Goal: Task Accomplishment & Management: Complete application form

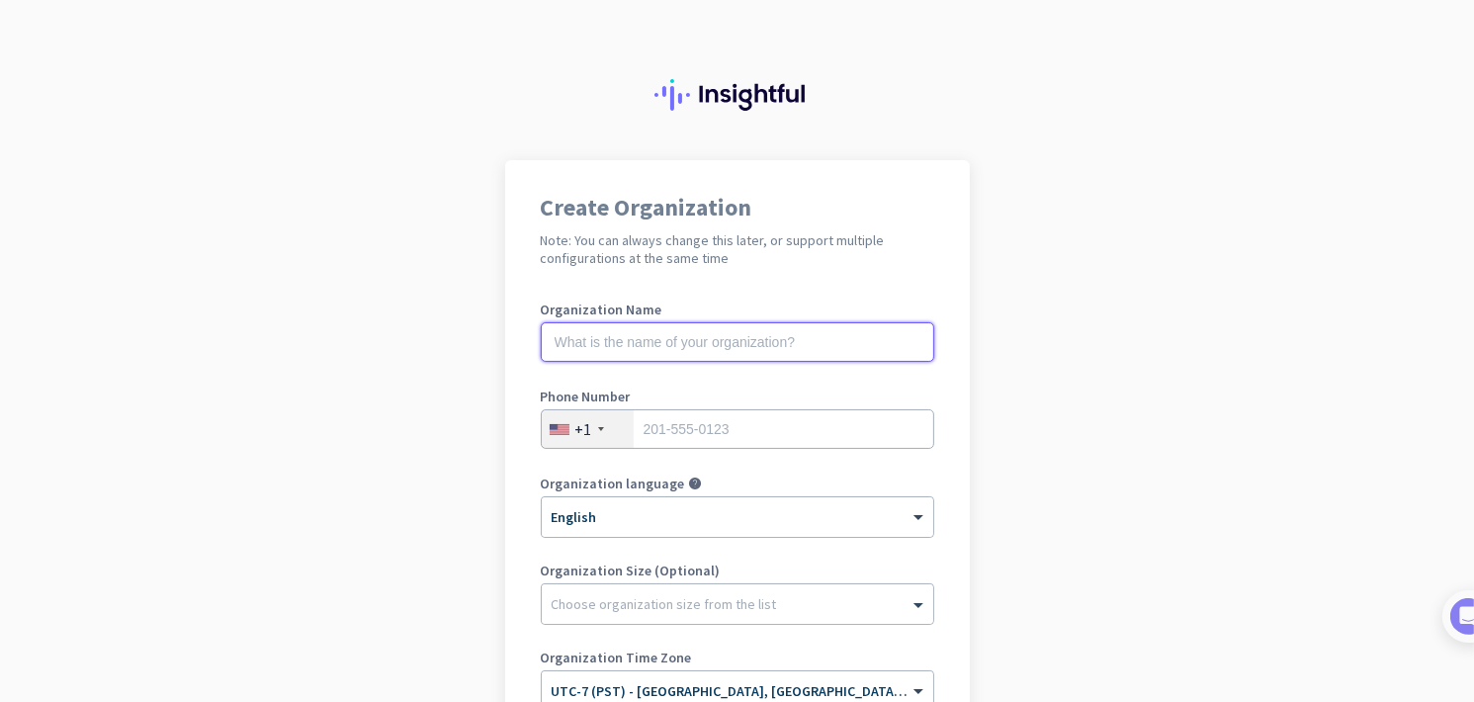
click at [695, 345] on input "text" at bounding box center [737, 342] width 393 height 40
type input "Mercor"
type input "6694001605"
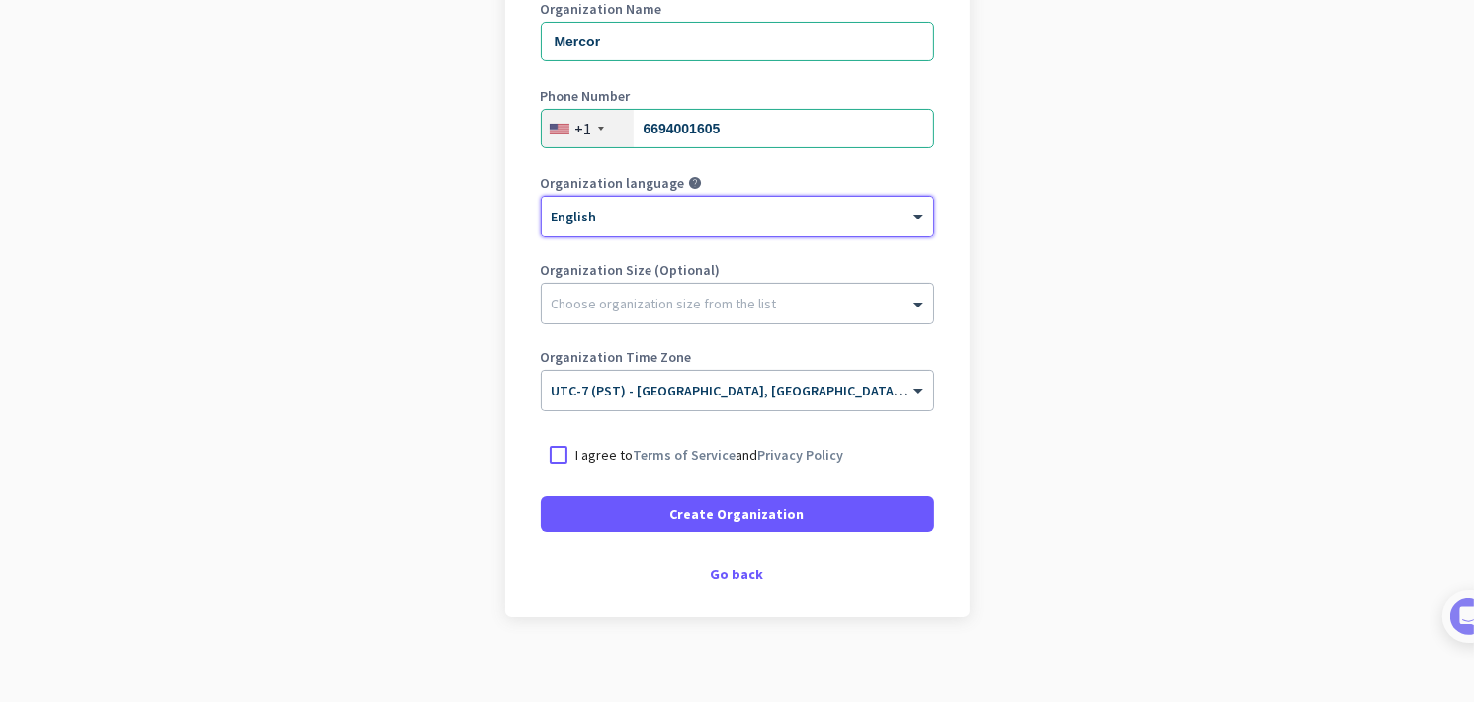
scroll to position [314, 0]
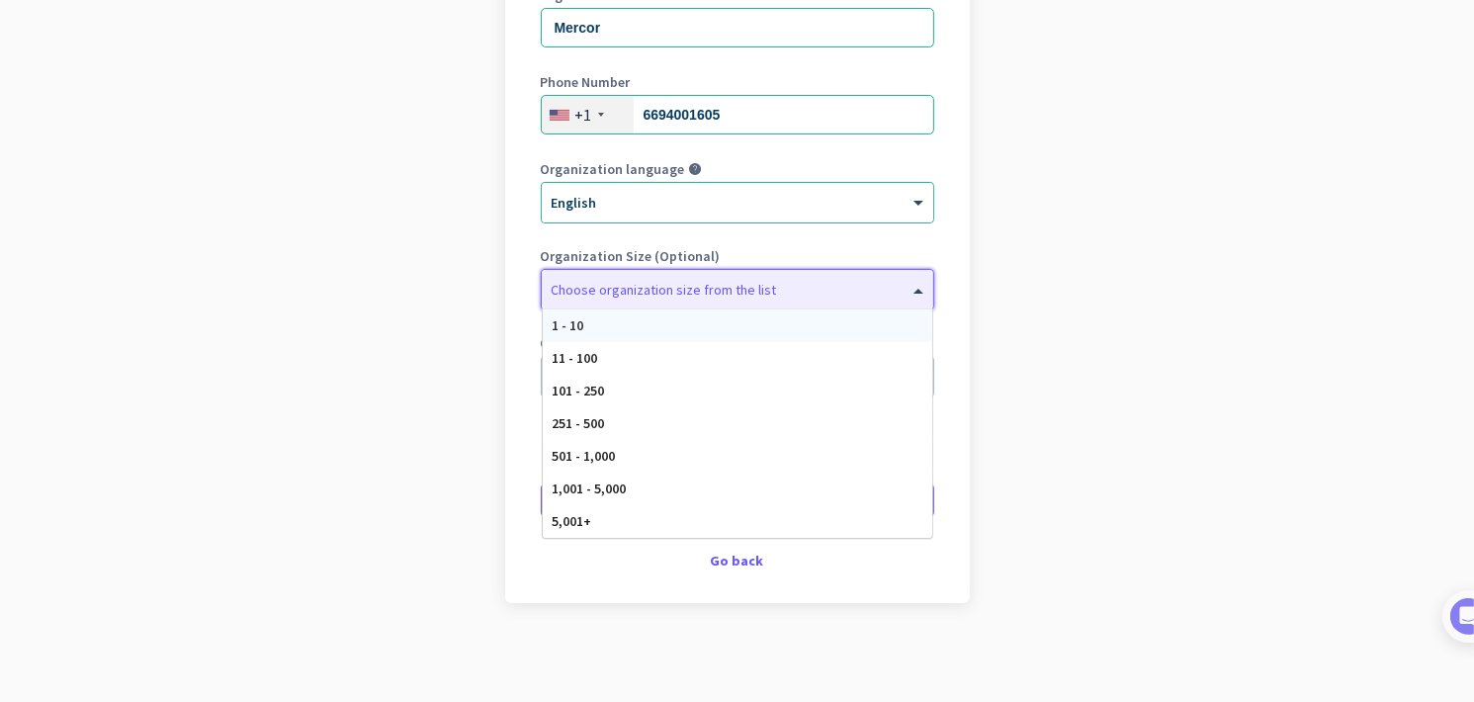
click at [649, 286] on div at bounding box center [737, 285] width 391 height 20
click at [442, 130] on app-onboarding-organization "Create Organization Note: You can always change this later, or support multiple…" at bounding box center [737, 274] width 1474 height 856
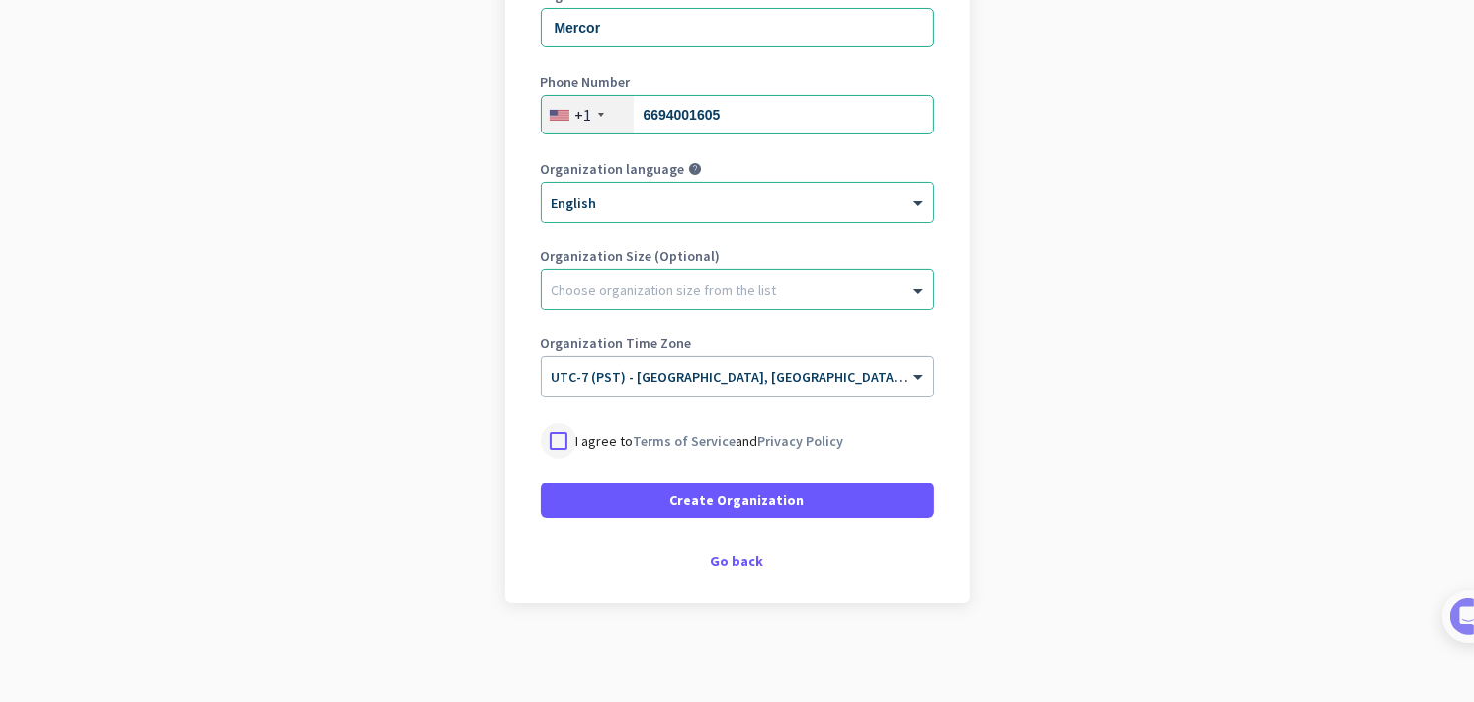
click at [566, 449] on div at bounding box center [559, 441] width 36 height 36
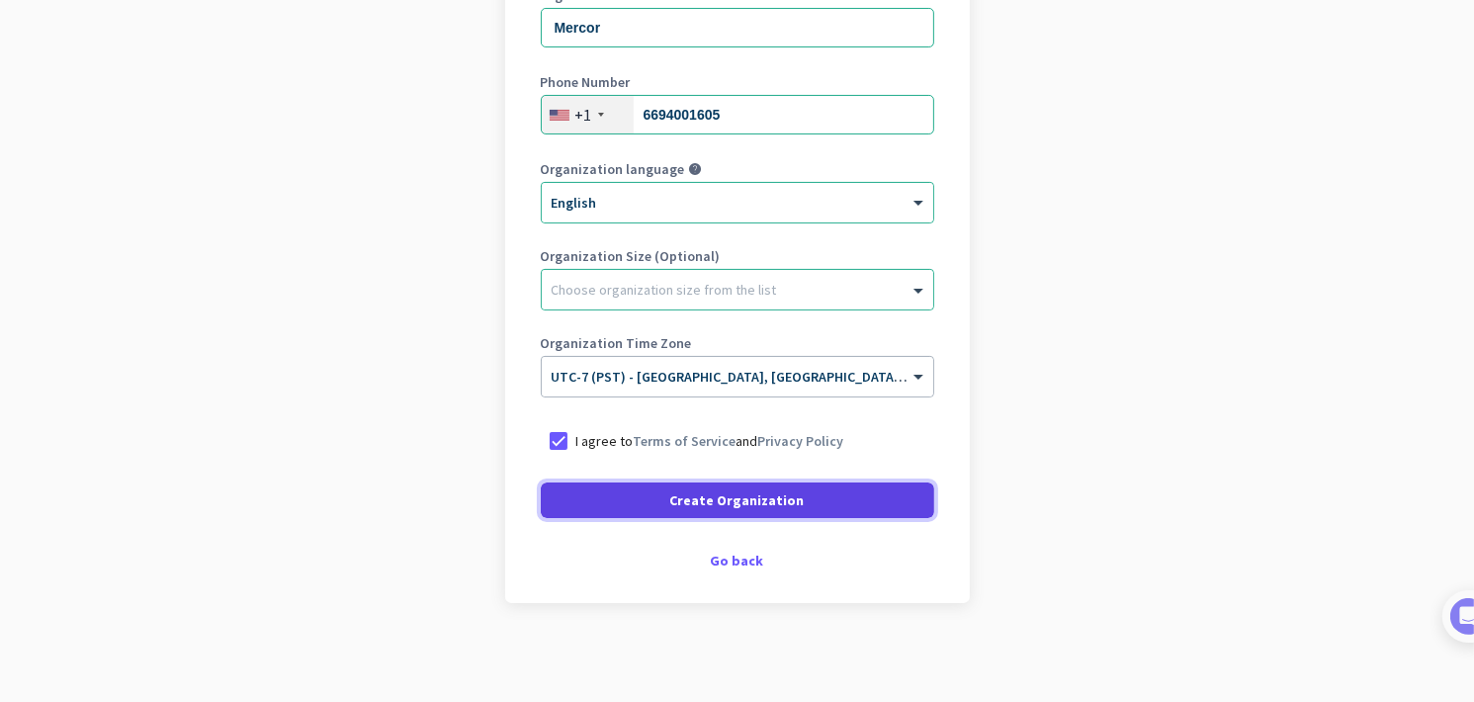
click at [658, 507] on span at bounding box center [737, 500] width 393 height 47
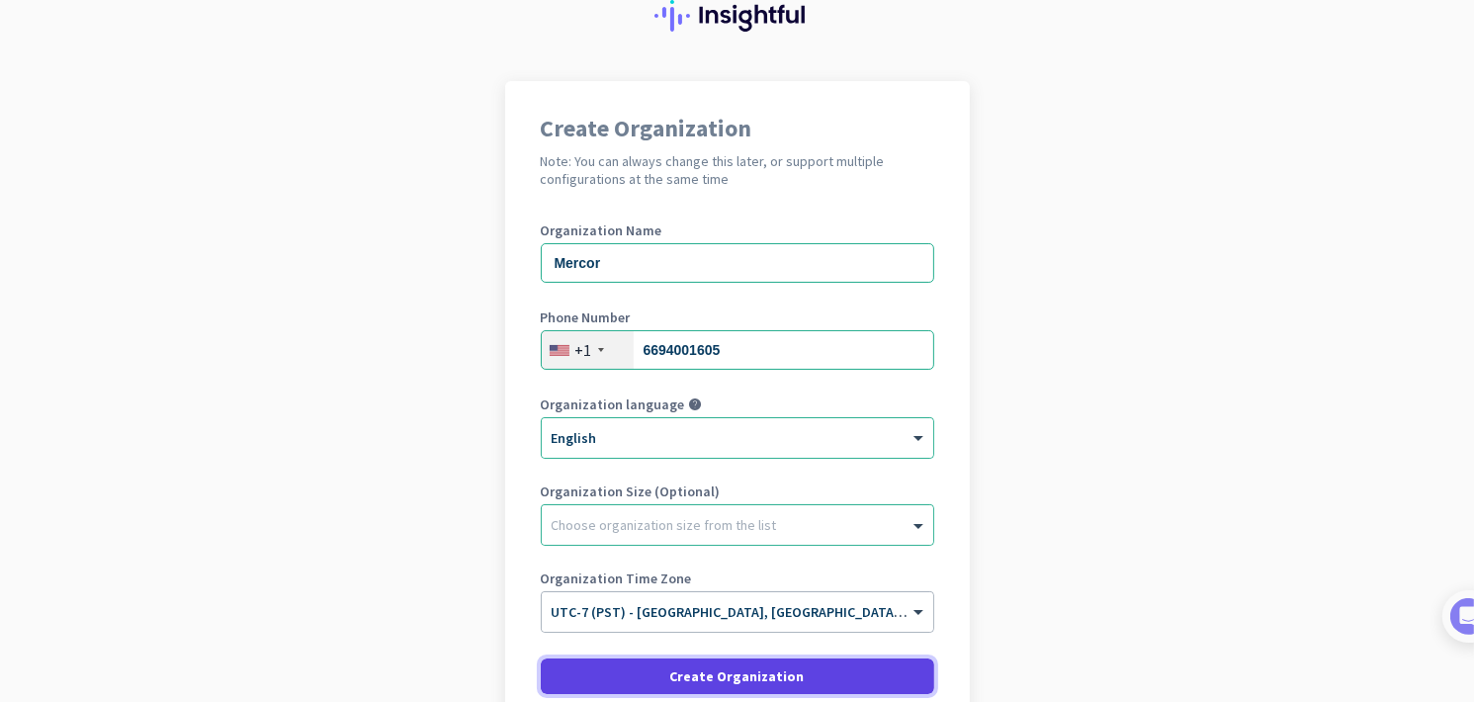
scroll to position [78, 0]
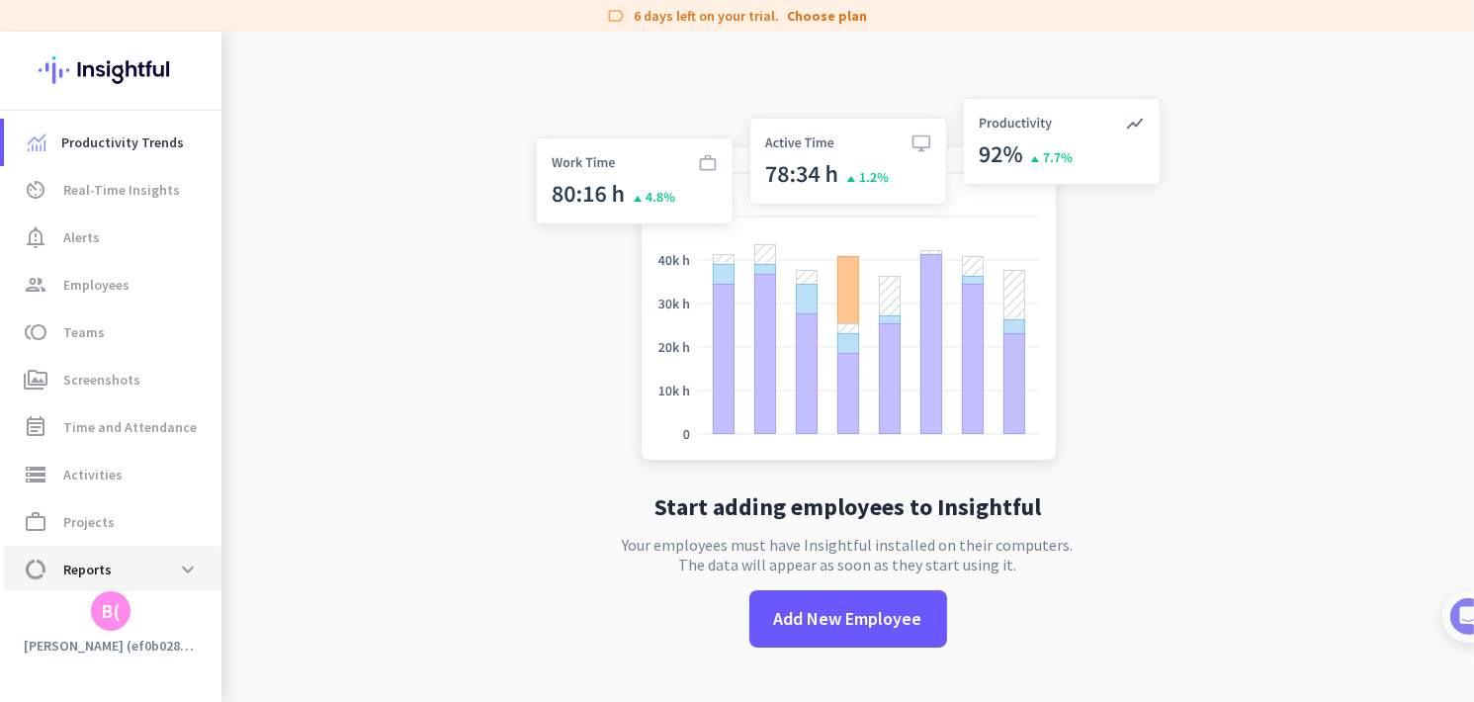
click at [145, 552] on span "data_usage Reports expand_more" at bounding box center [113, 570] width 186 height 36
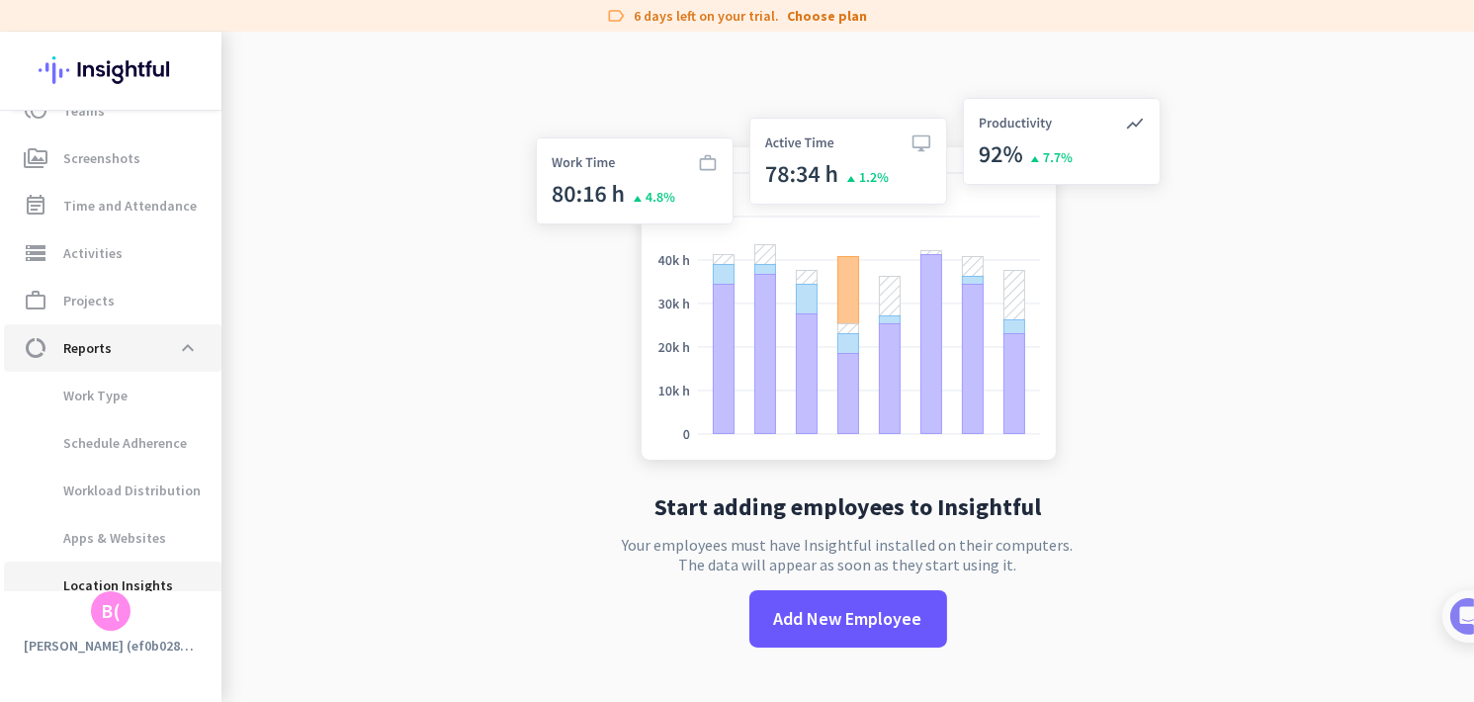
scroll to position [239, 0]
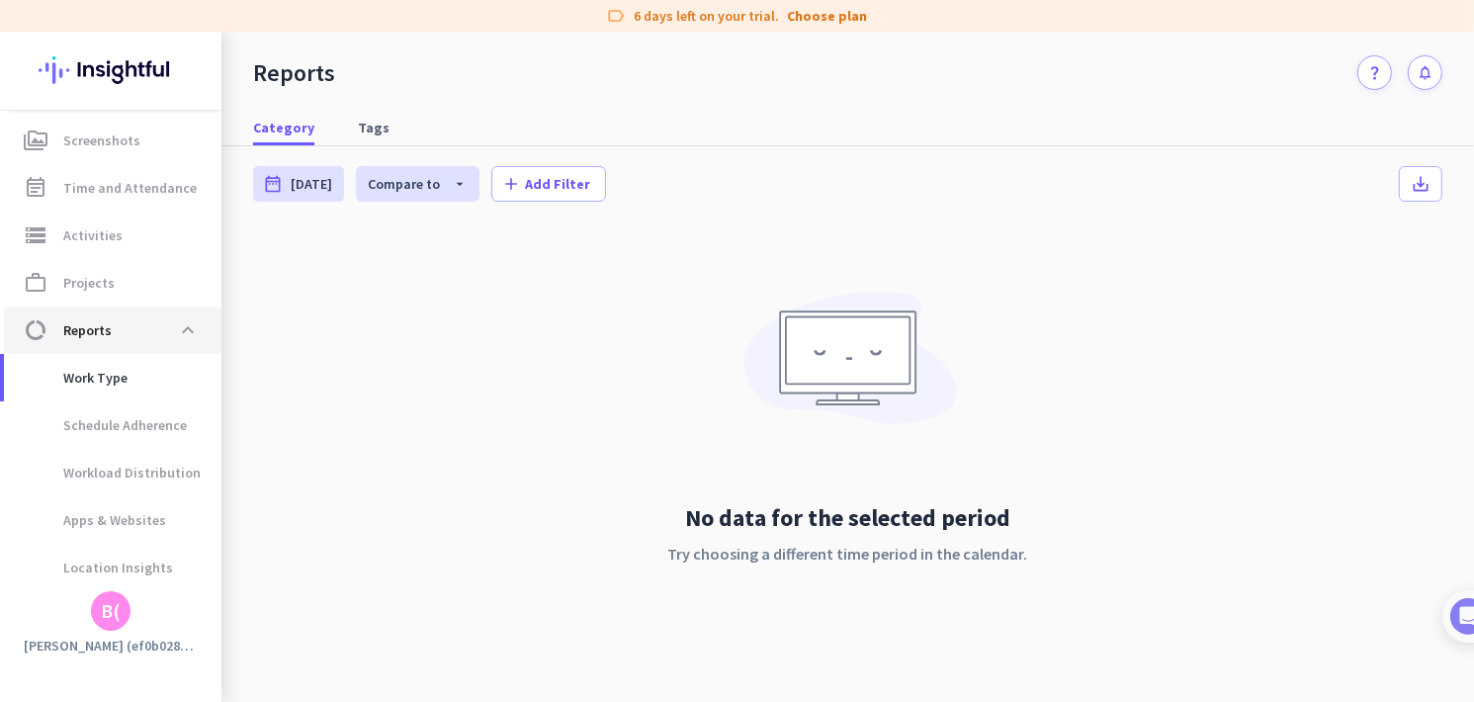
click at [163, 333] on span "data_usage Reports expand_less" at bounding box center [113, 330] width 186 height 36
click at [141, 66] on img at bounding box center [111, 70] width 144 height 77
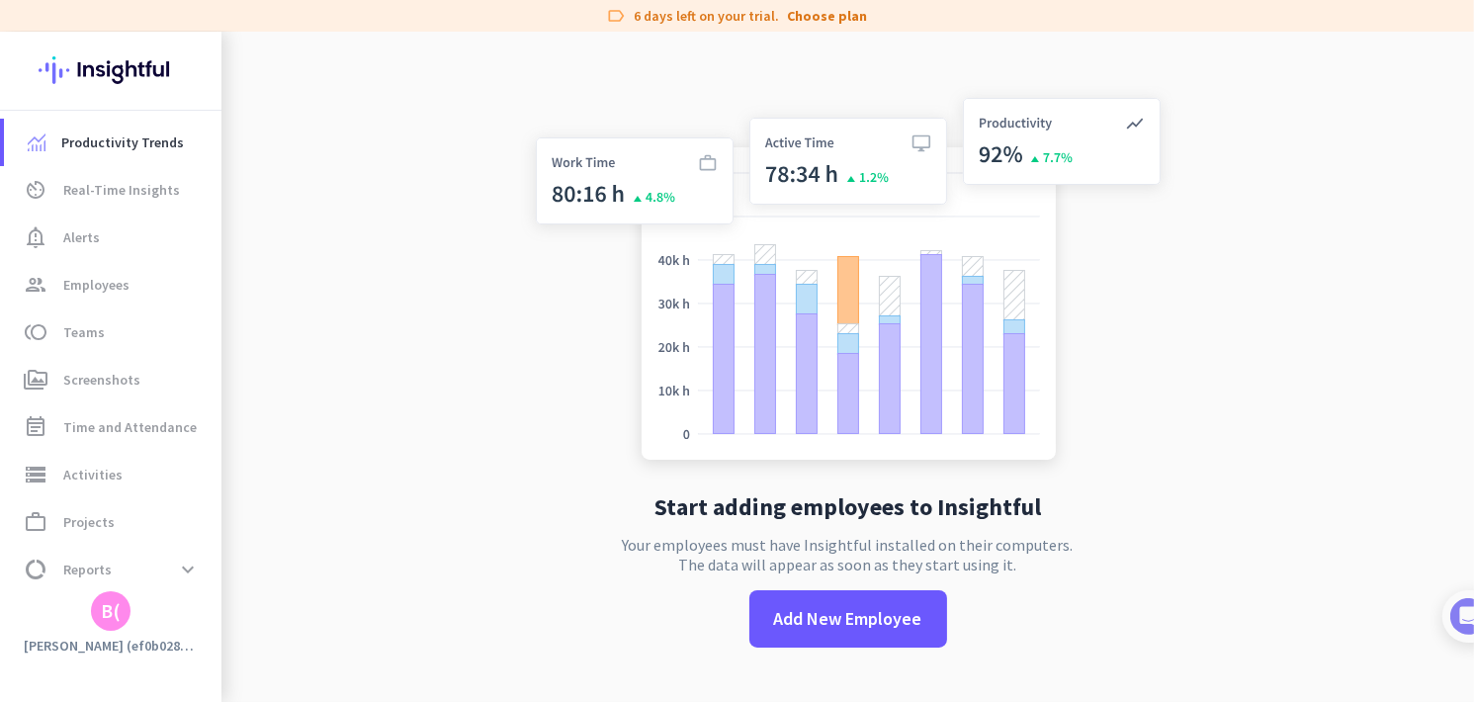
click at [143, 627] on div "B(" at bounding box center [110, 611] width 221 height 40
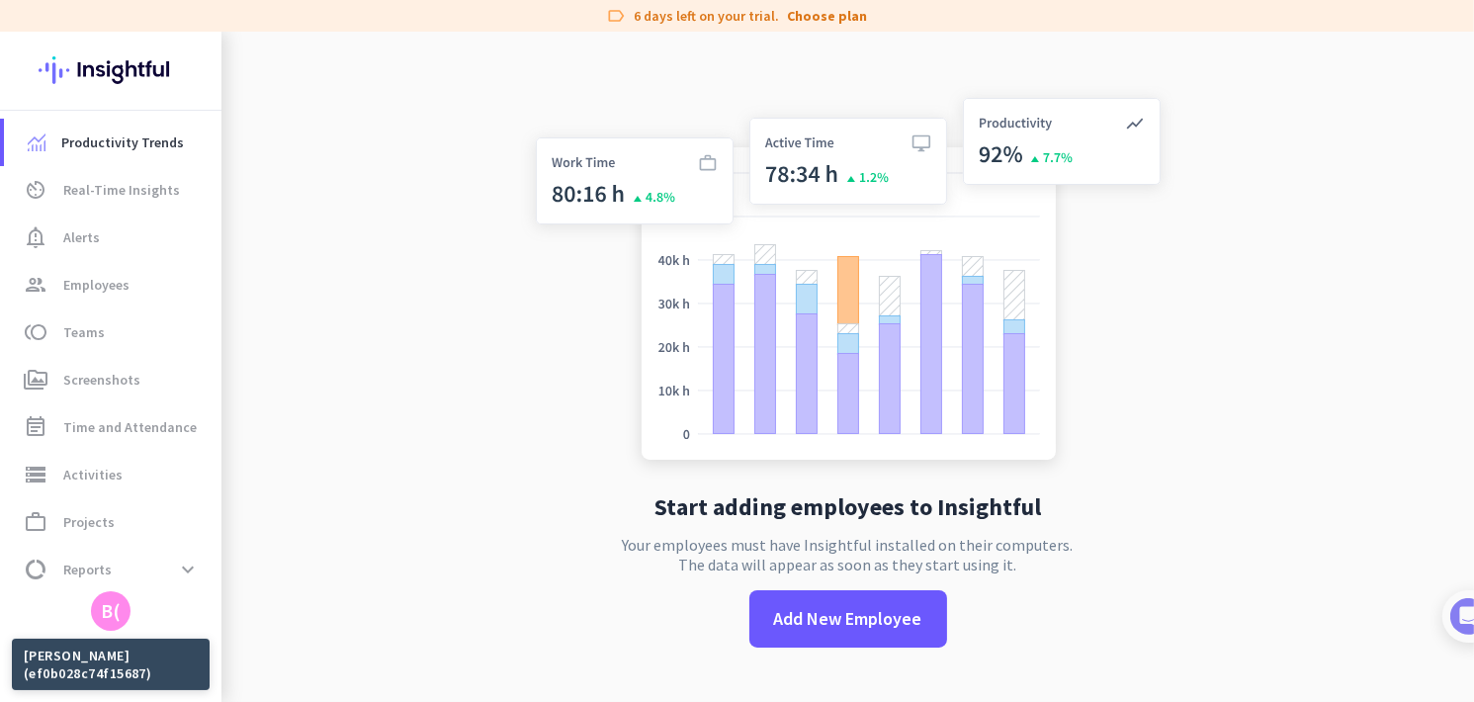
click at [104, 603] on mat-tooltip-component "[PERSON_NAME] (ef0b028c74f15687)" at bounding box center [111, 602] width 198 height 51
click at [153, 569] on span "data_usage Reports expand_more" at bounding box center [113, 570] width 186 height 36
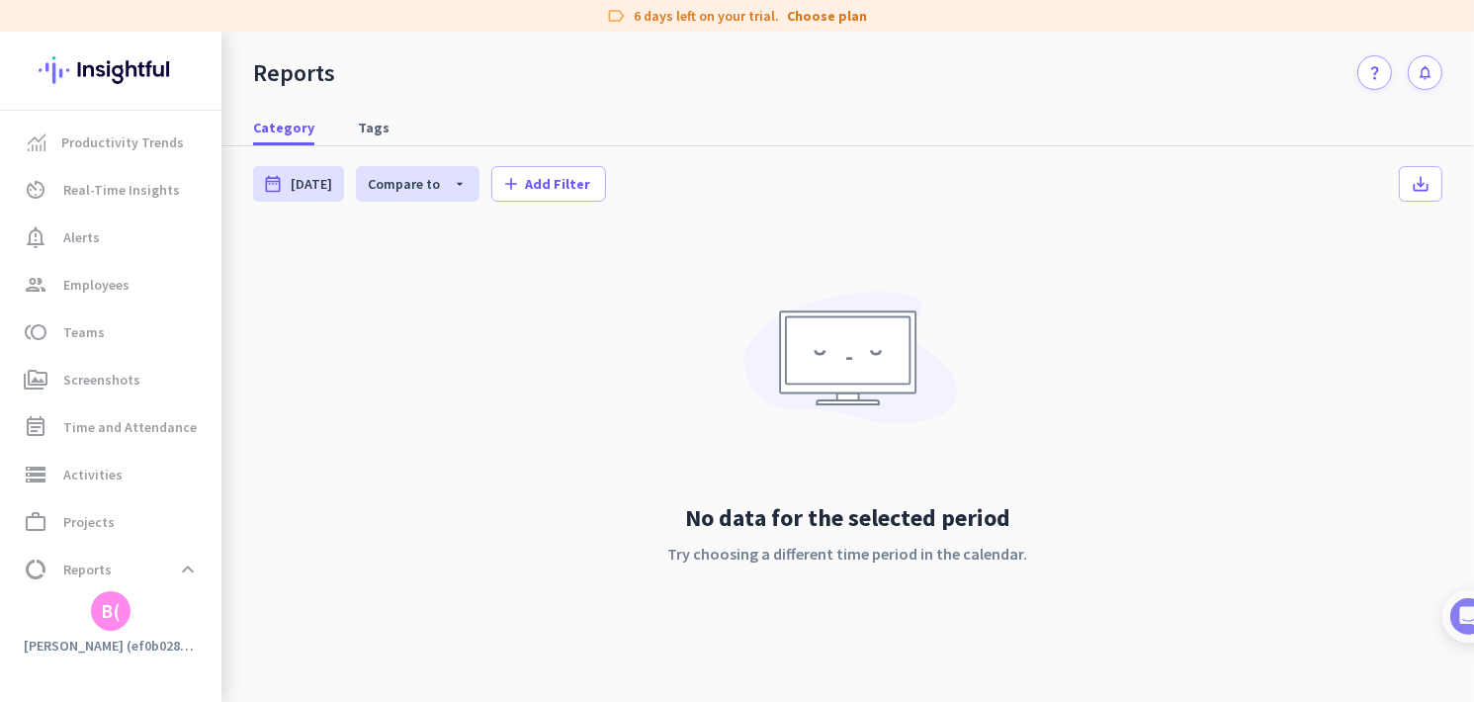
click at [89, 66] on img at bounding box center [111, 70] width 144 height 77
